Goal: Task Accomplishment & Management: Use online tool/utility

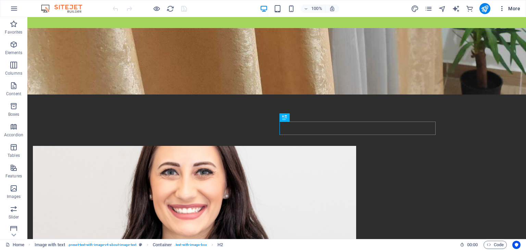
click at [500, 6] on icon "button" at bounding box center [502, 8] width 7 height 7
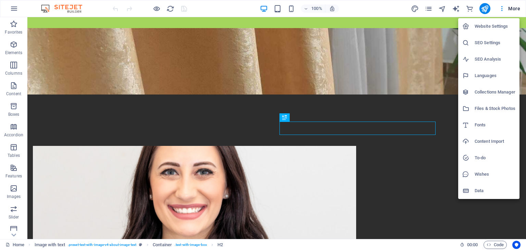
click at [491, 27] on h6 "Website Settings" at bounding box center [495, 26] width 41 height 8
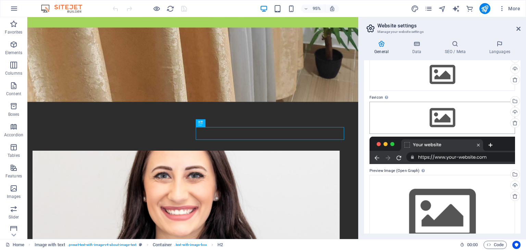
scroll to position [60, 0]
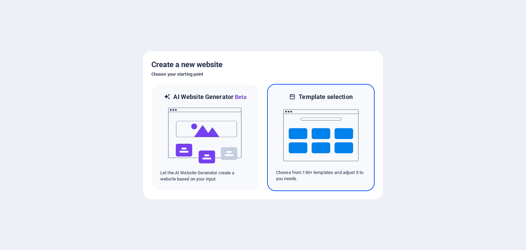
click at [338, 132] on img at bounding box center [320, 135] width 75 height 69
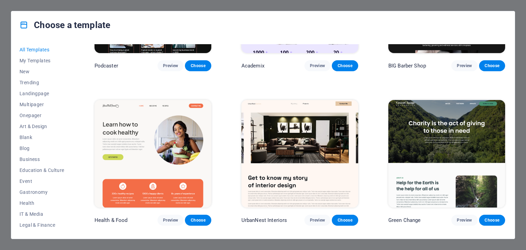
scroll to position [1097, 0]
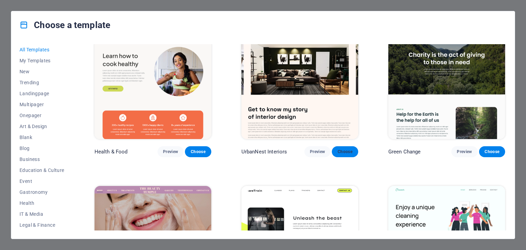
click at [353, 147] on button "Choose" at bounding box center [345, 151] width 26 height 11
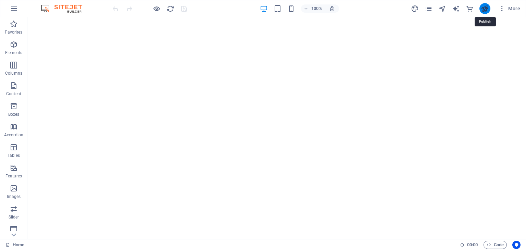
click at [487, 7] on icon "publish" at bounding box center [485, 9] width 8 height 8
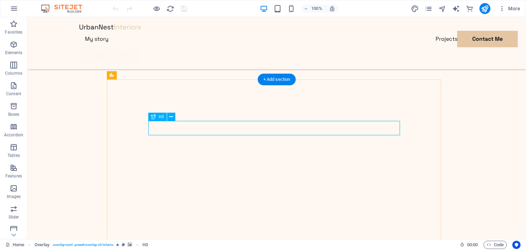
scroll to position [221, 0]
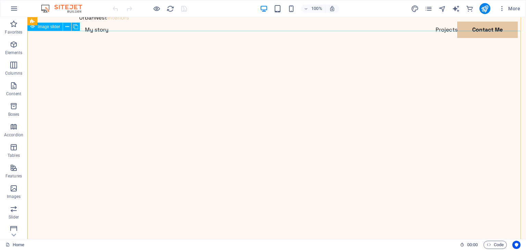
scroll to position [0, 0]
